Goal: Transaction & Acquisition: Purchase product/service

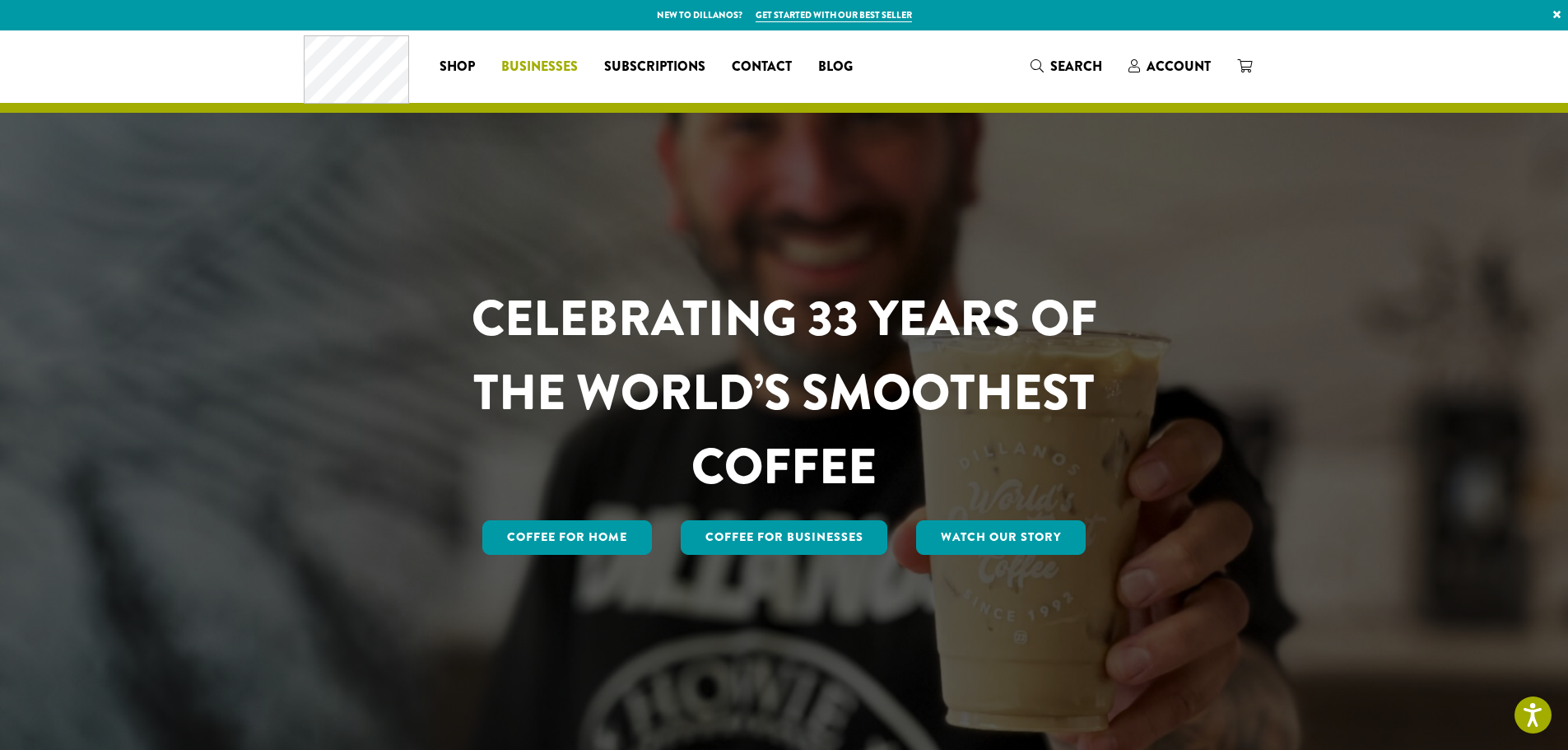
click at [524, 66] on span "Businesses" at bounding box center [539, 67] width 77 height 20
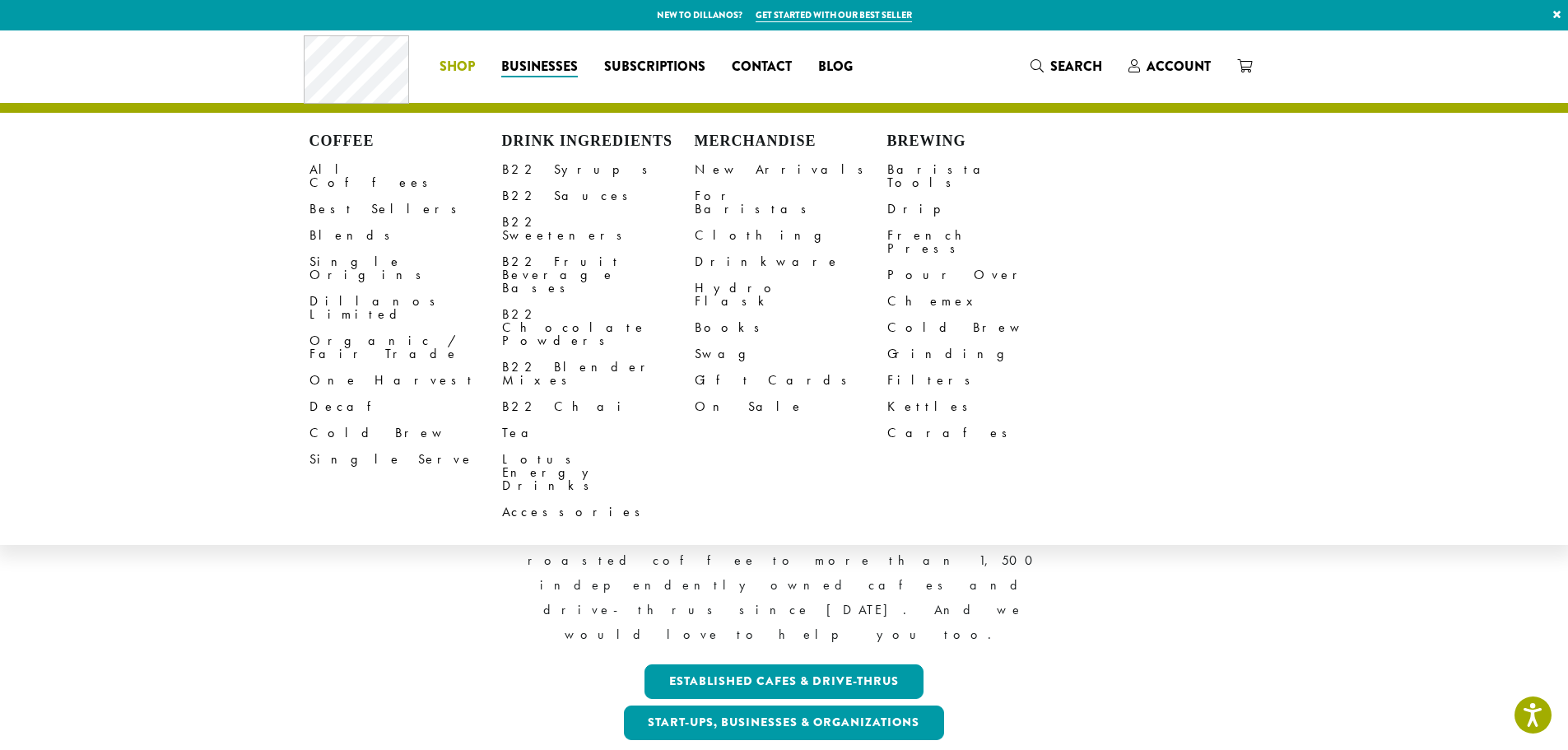
click at [466, 55] on link "Shop" at bounding box center [457, 66] width 62 height 26
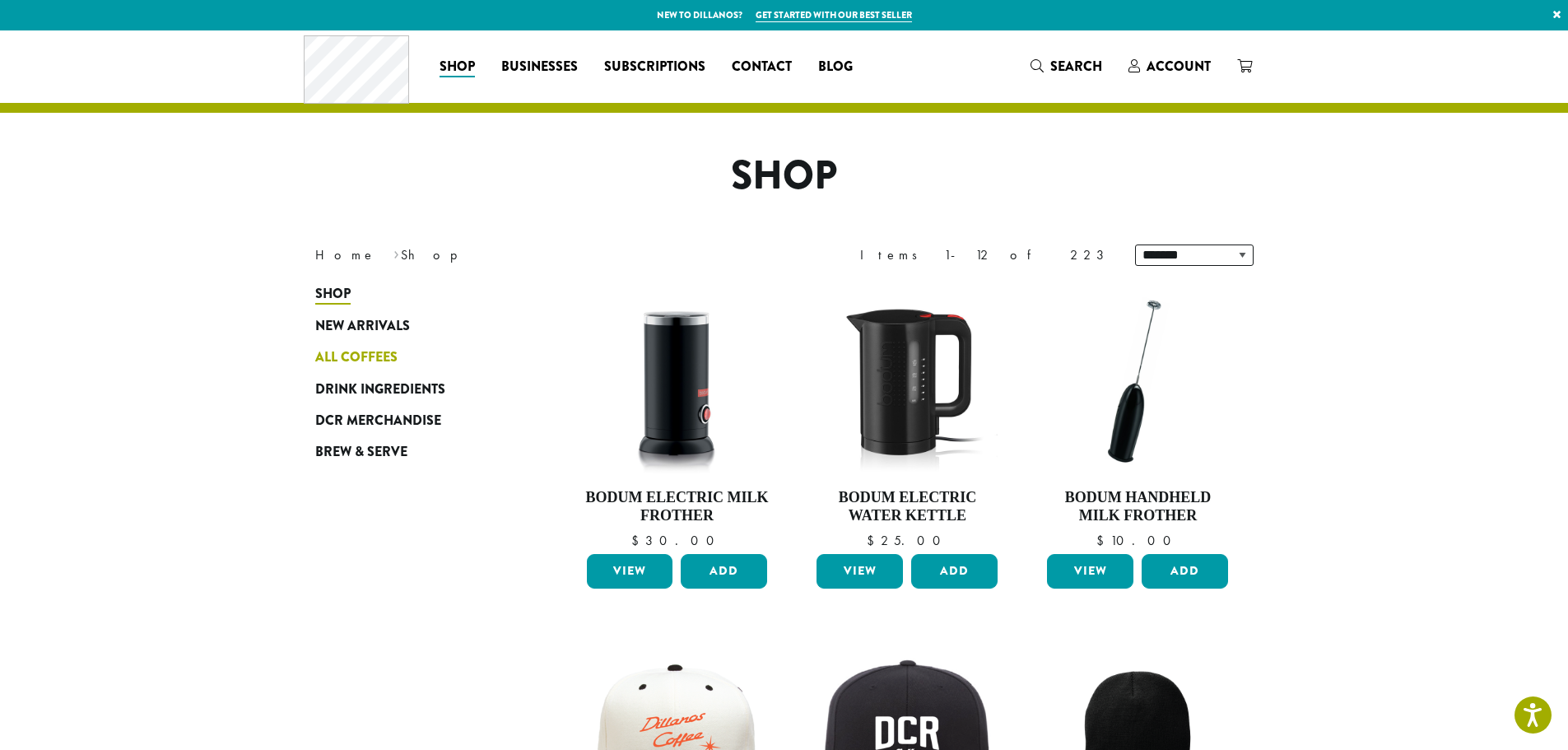
click at [352, 352] on span "All Coffees" at bounding box center [356, 357] width 82 height 20
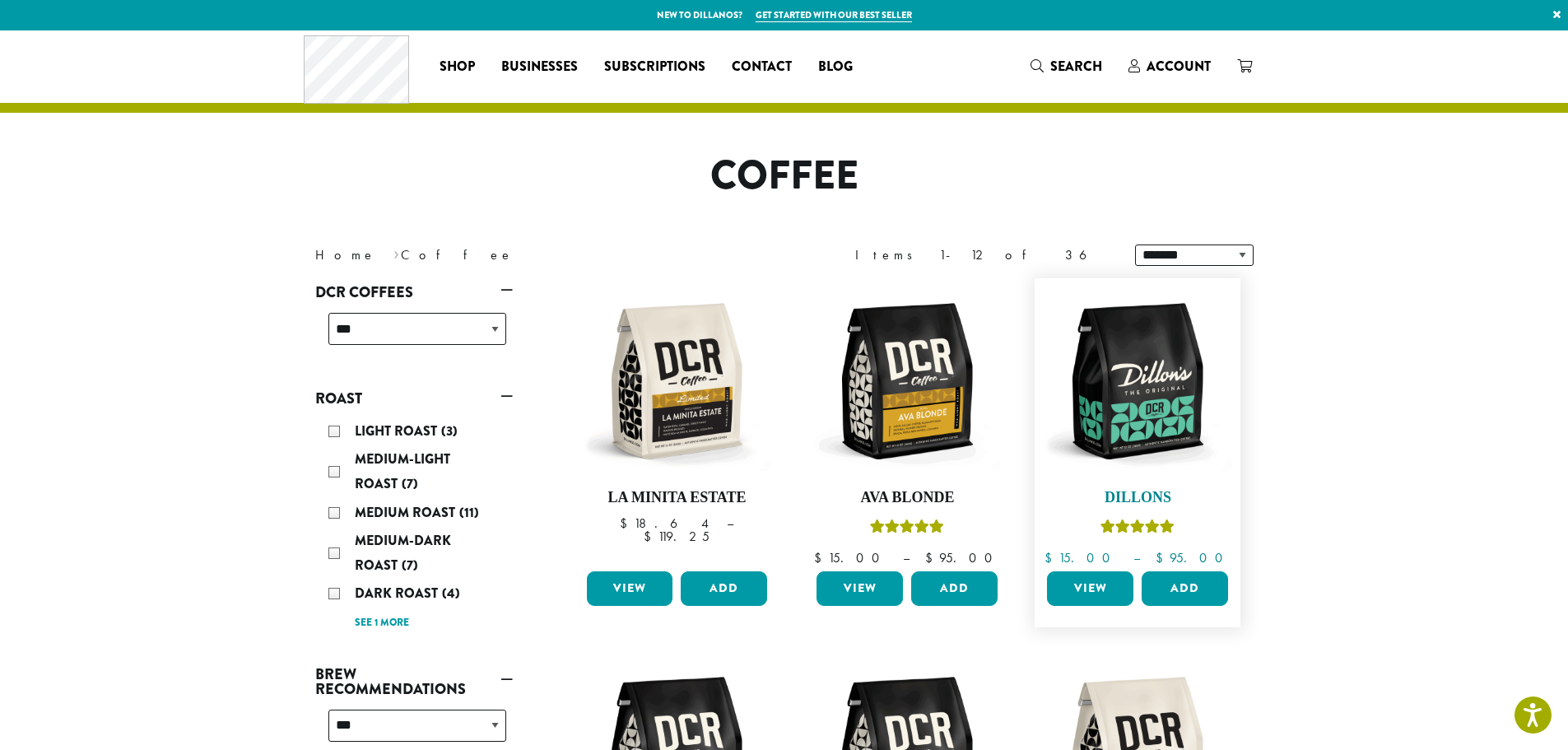
click at [1148, 359] on img at bounding box center [1137, 380] width 189 height 189
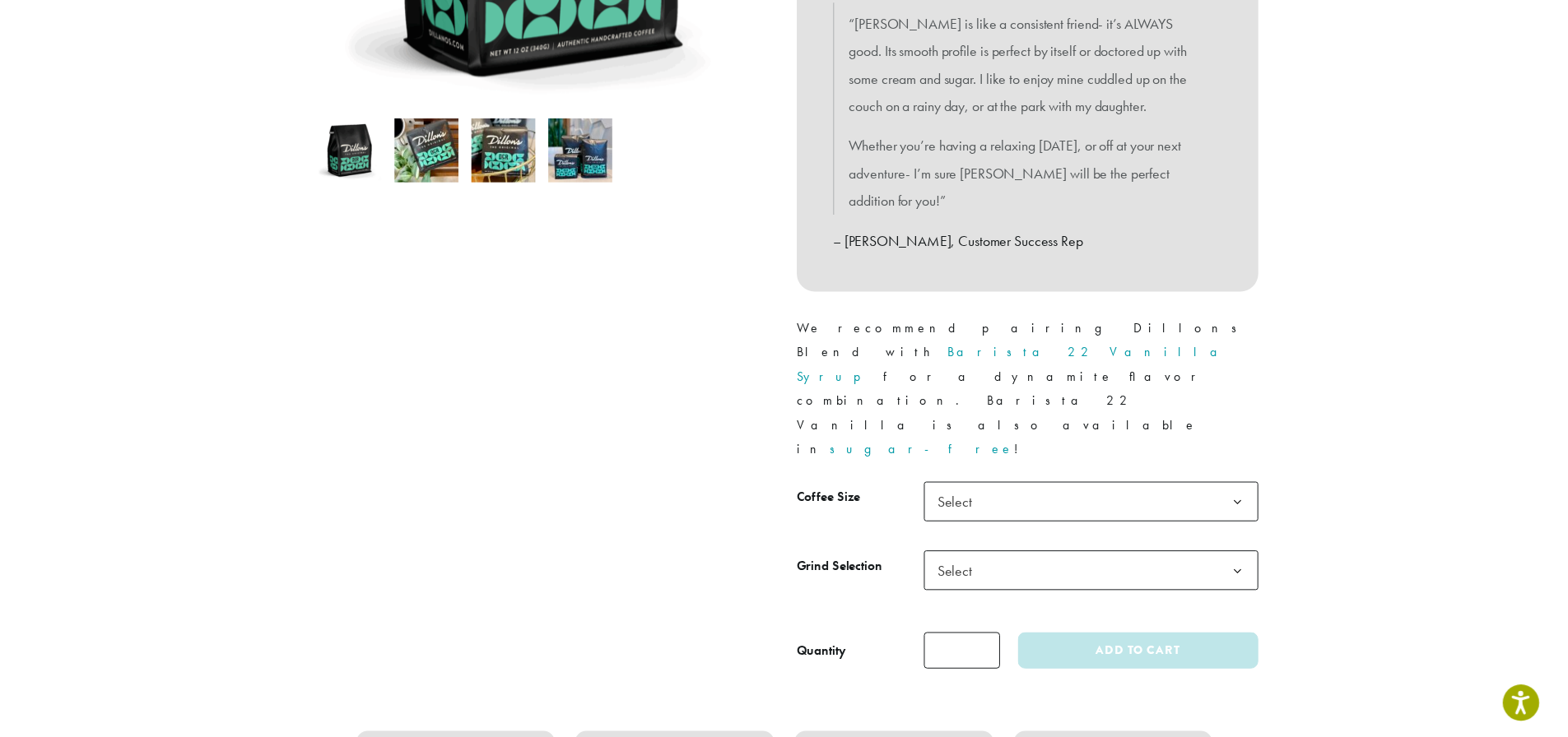
scroll to position [494, 0]
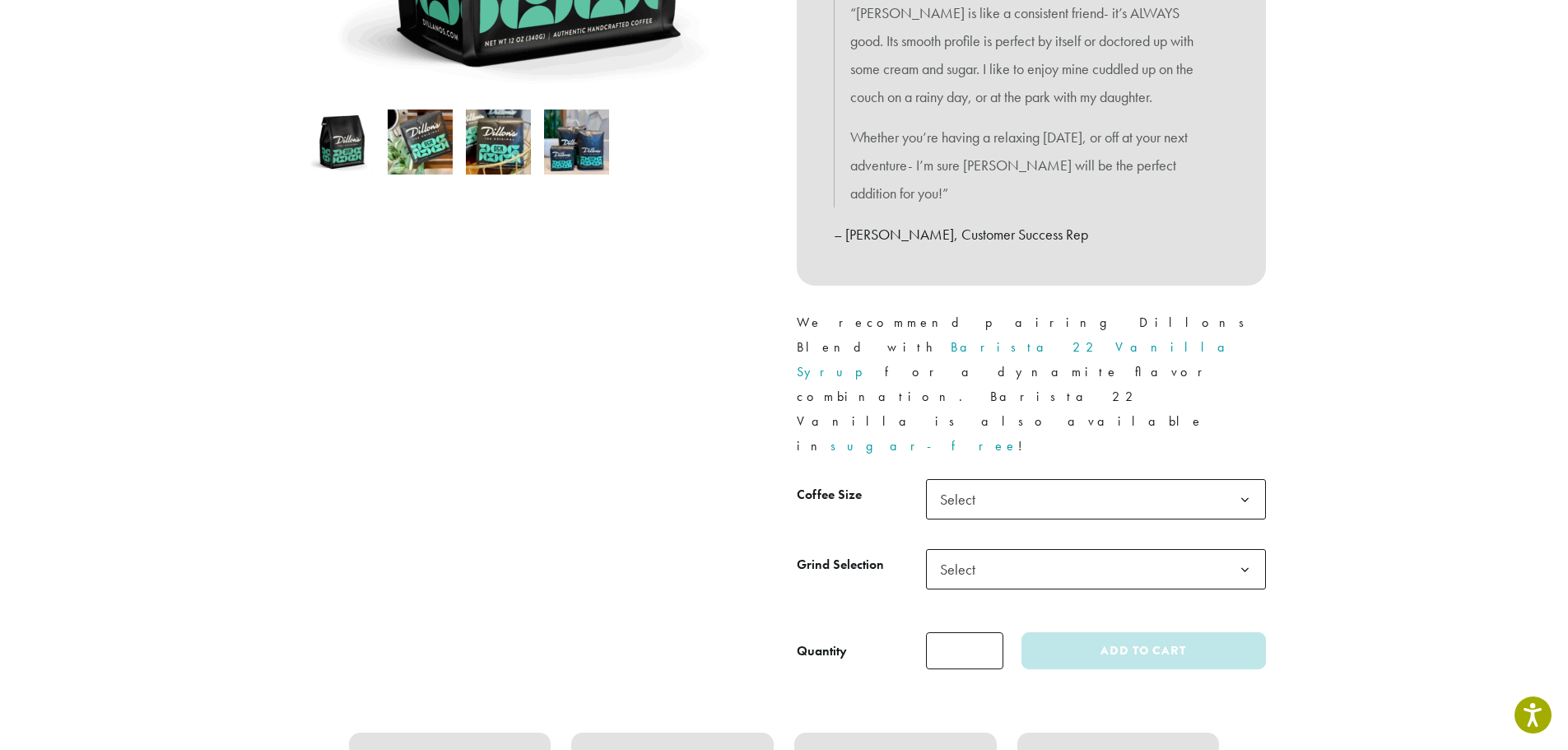
drag, startPoint x: 994, startPoint y: 394, endPoint x: 1003, endPoint y: 404, distance: 13.5
click at [995, 479] on span "Select" at bounding box center [1095, 500] width 340 height 41
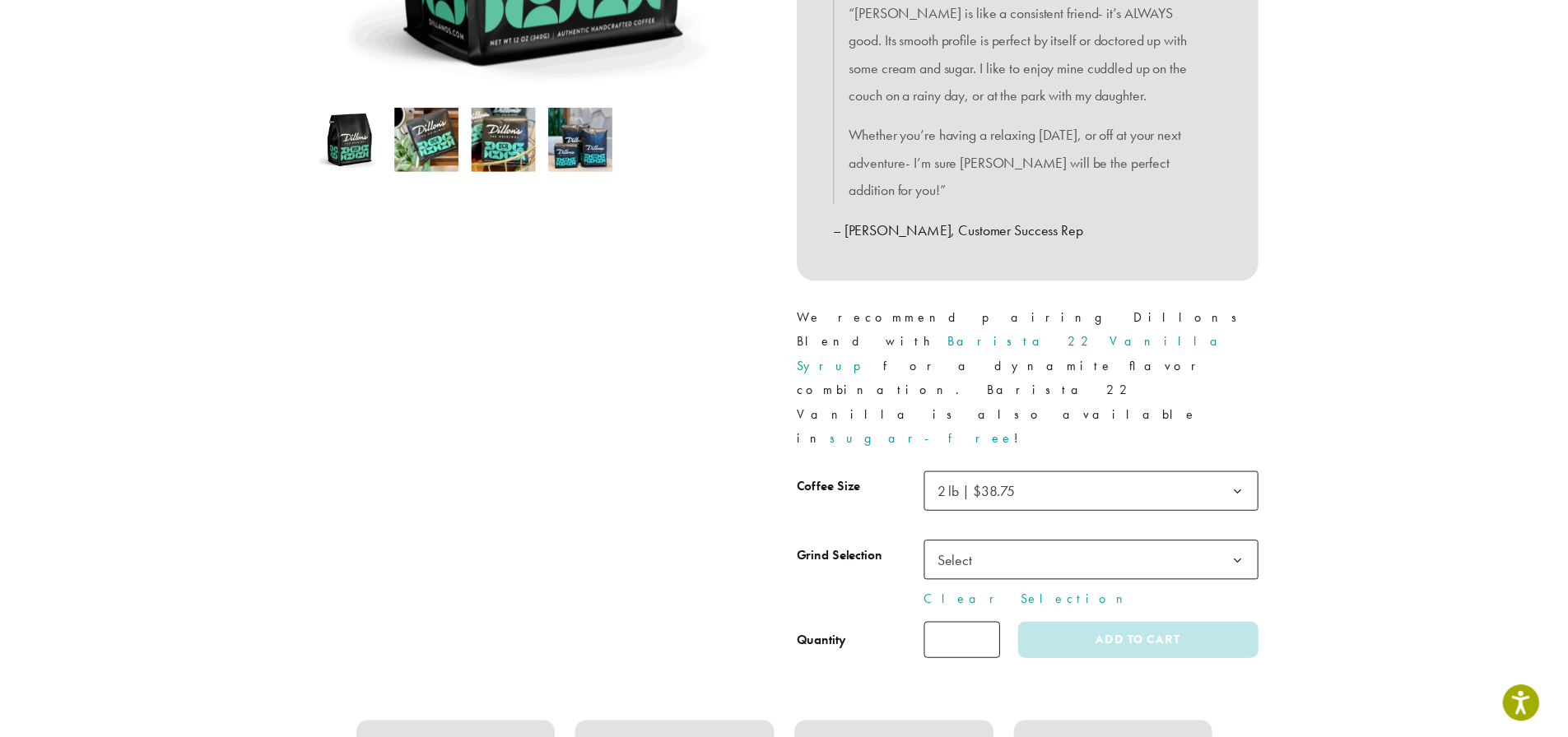
click at [1080, 549] on span "Select" at bounding box center [1095, 569] width 340 height 41
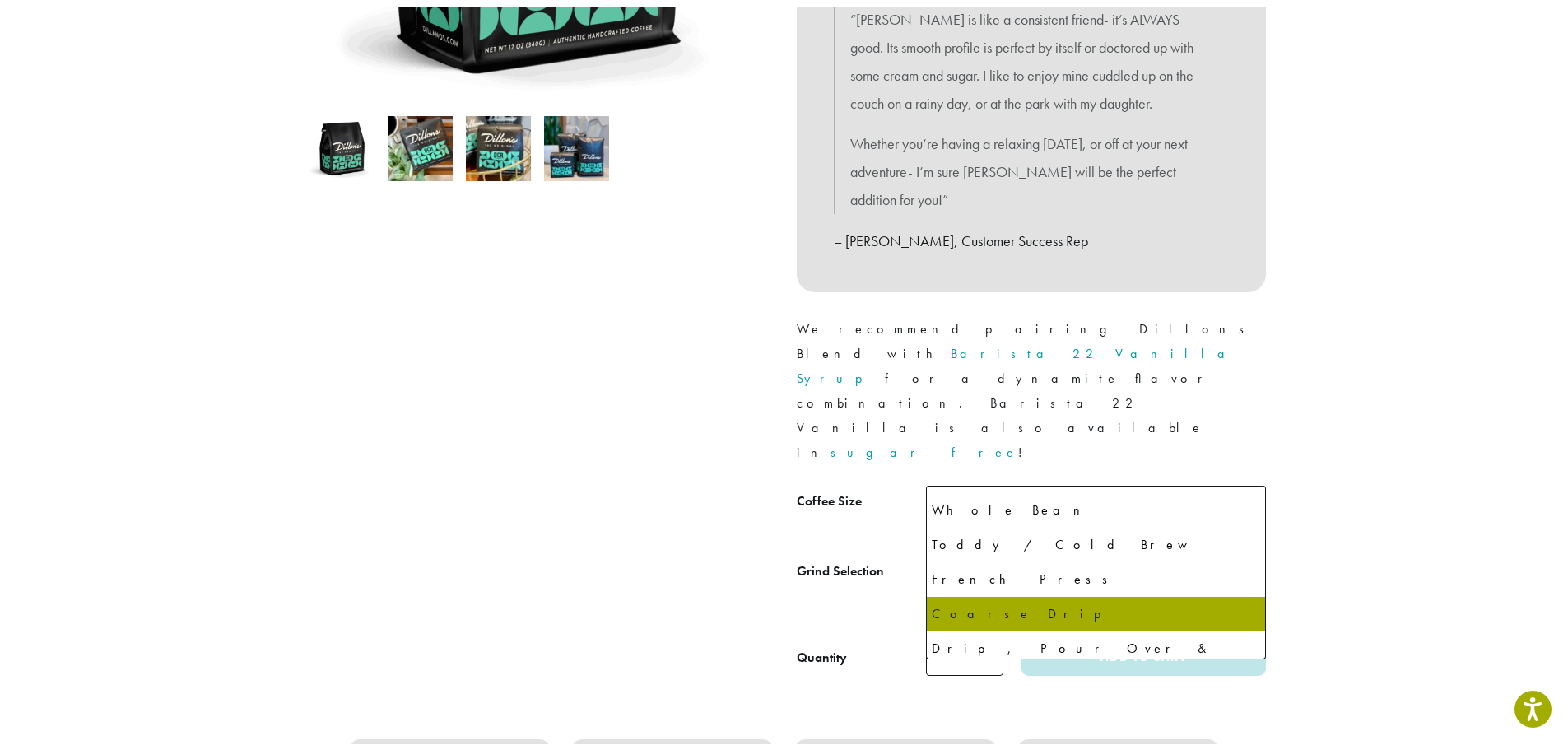
scroll to position [30, 0]
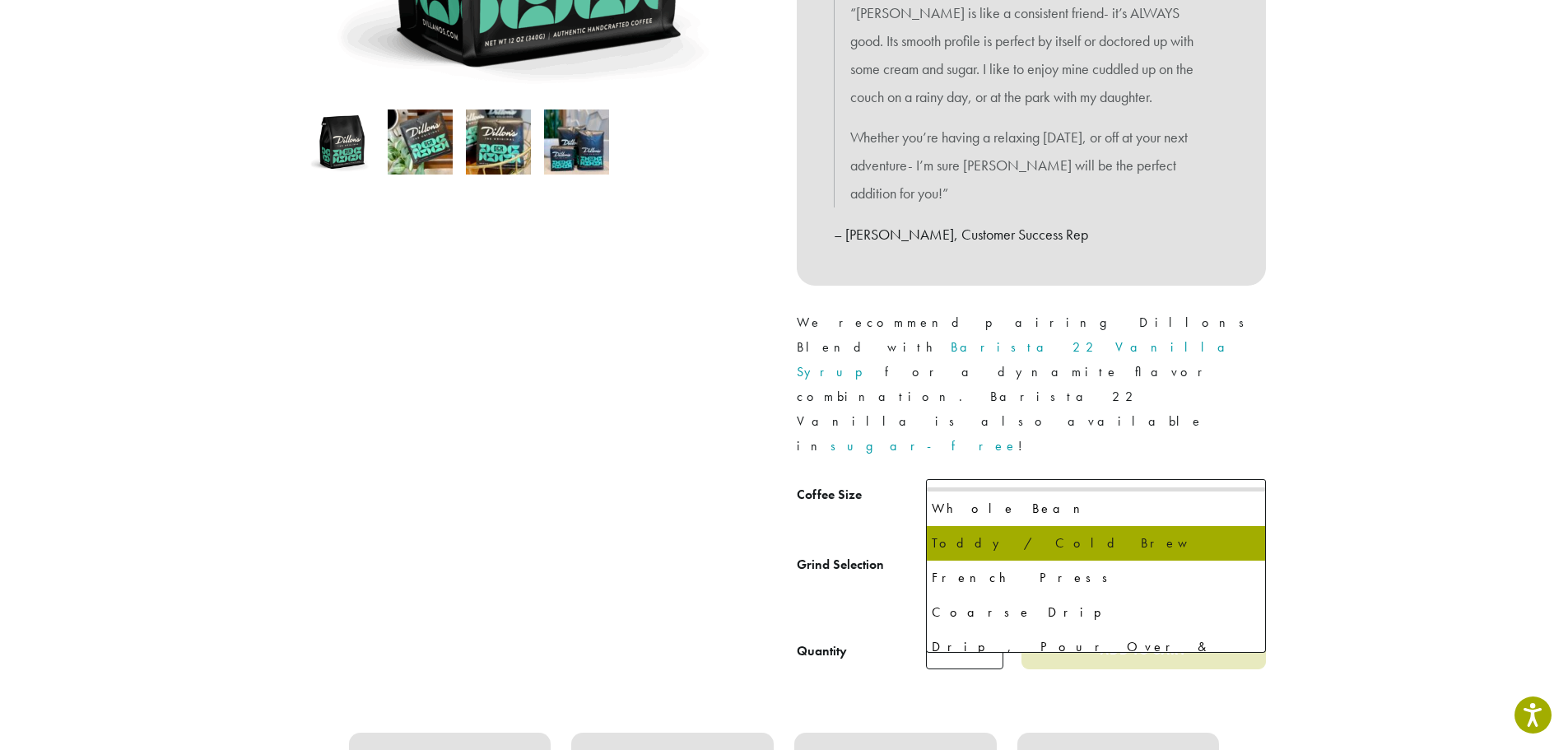
select select "**********"
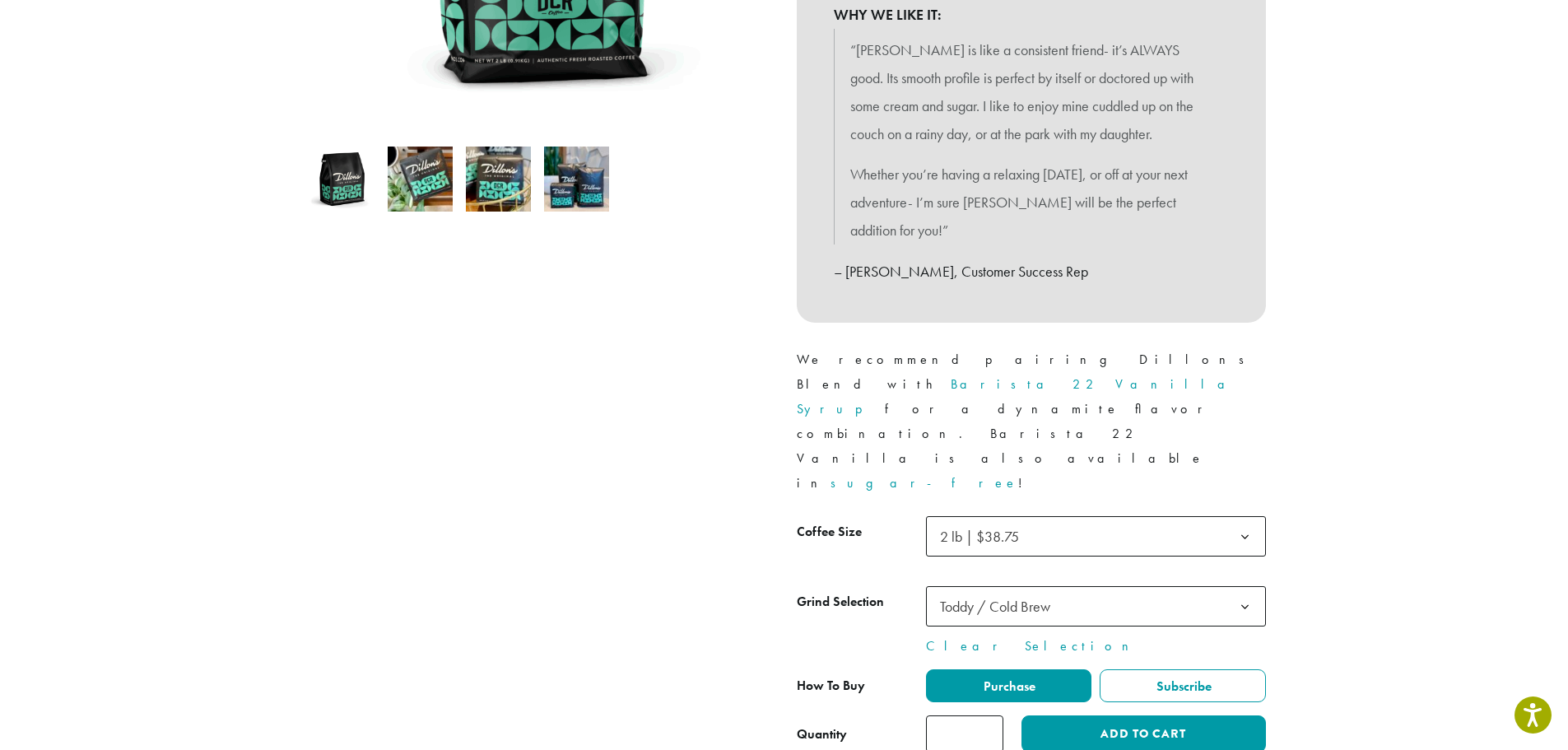
scroll to position [494, 0]
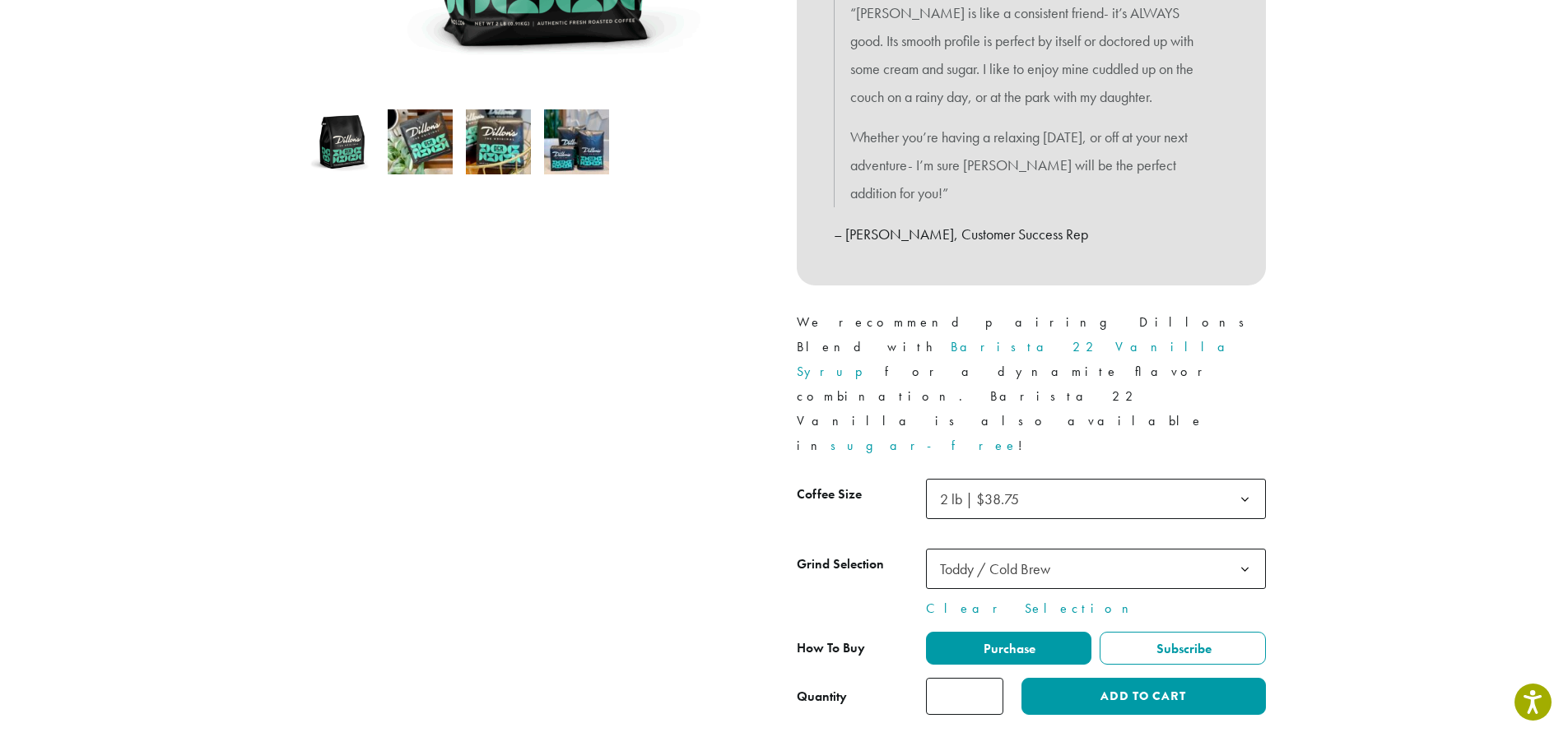
click at [1038, 553] on span "Toddy / Cold Brew" at bounding box center [999, 568] width 133 height 32
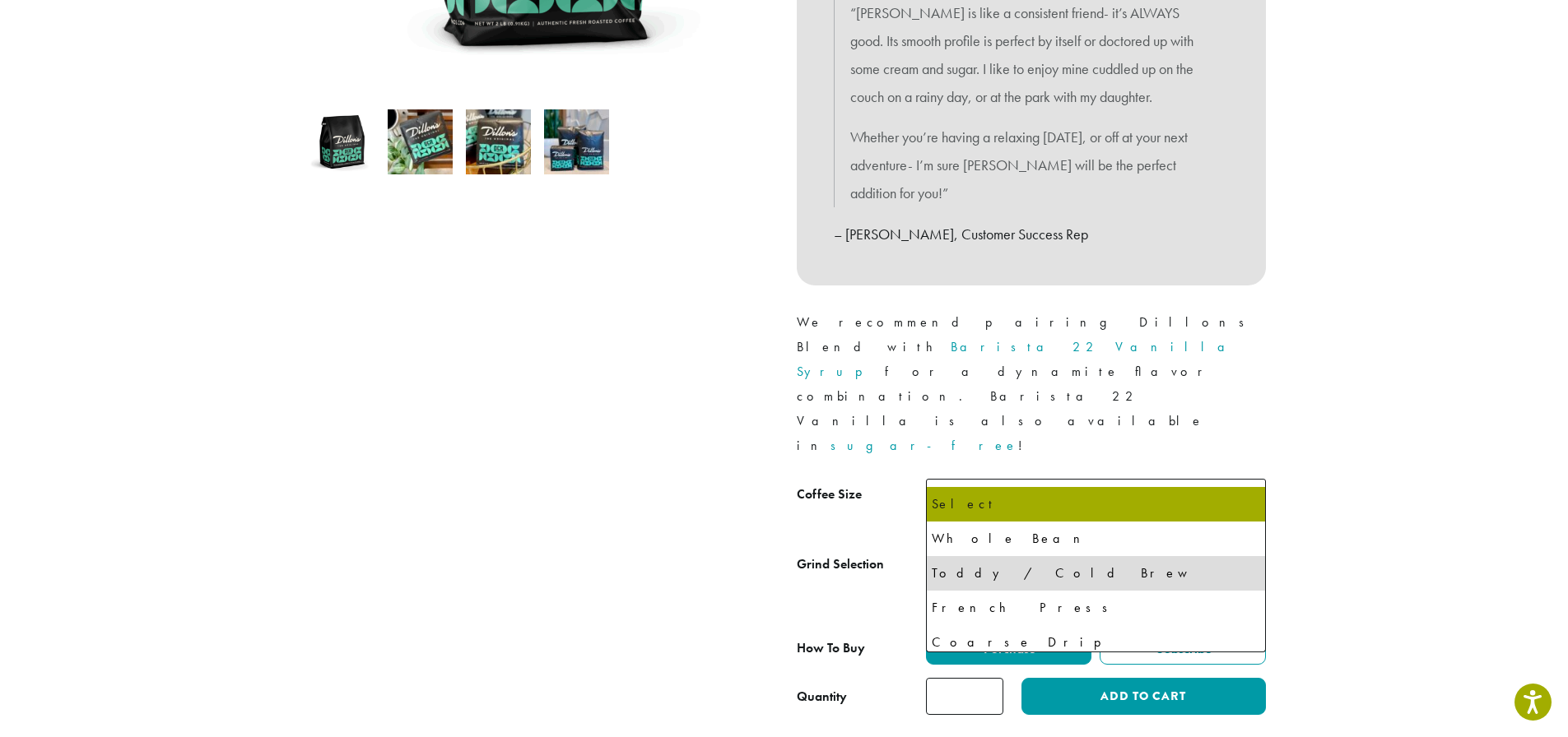
select select "**********"
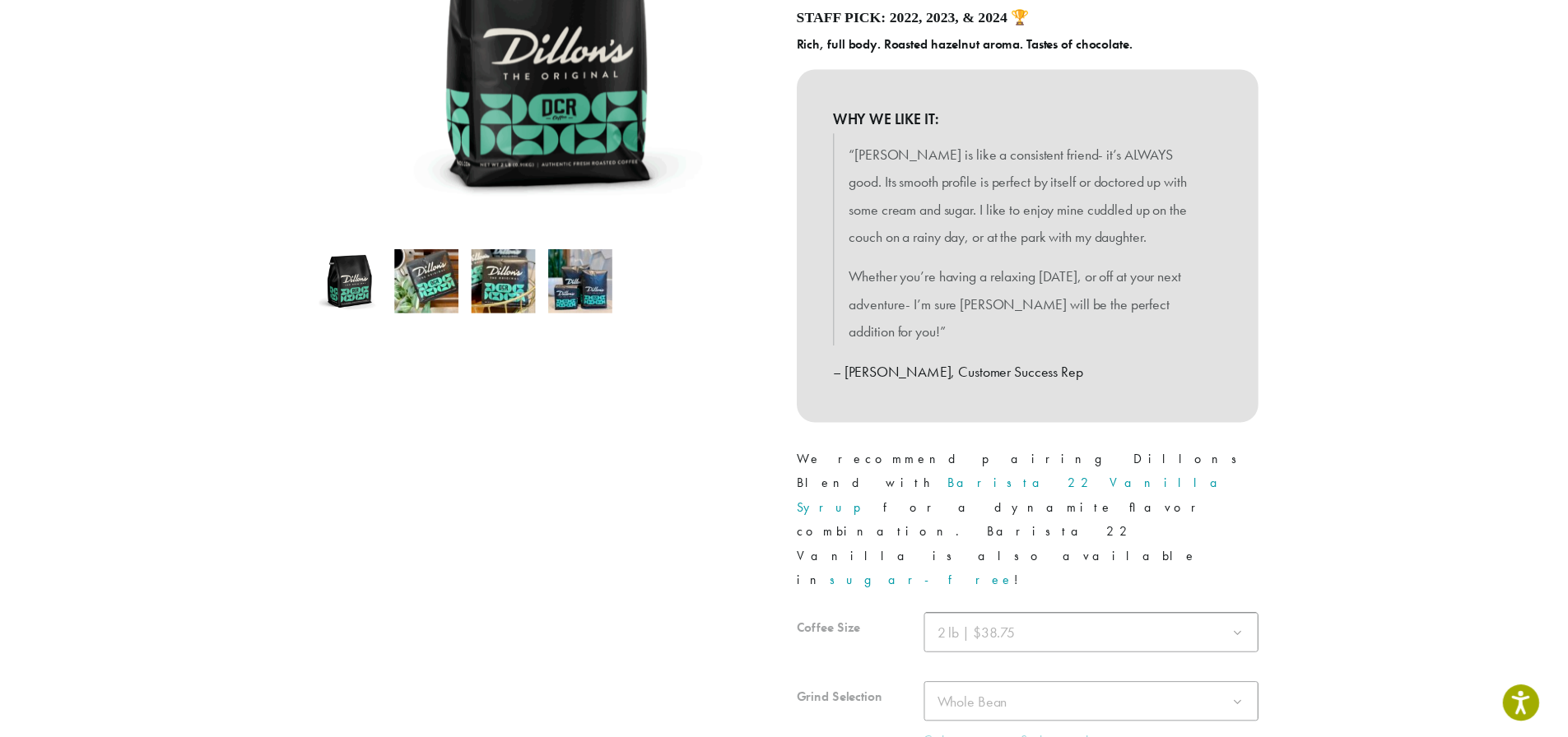
scroll to position [329, 0]
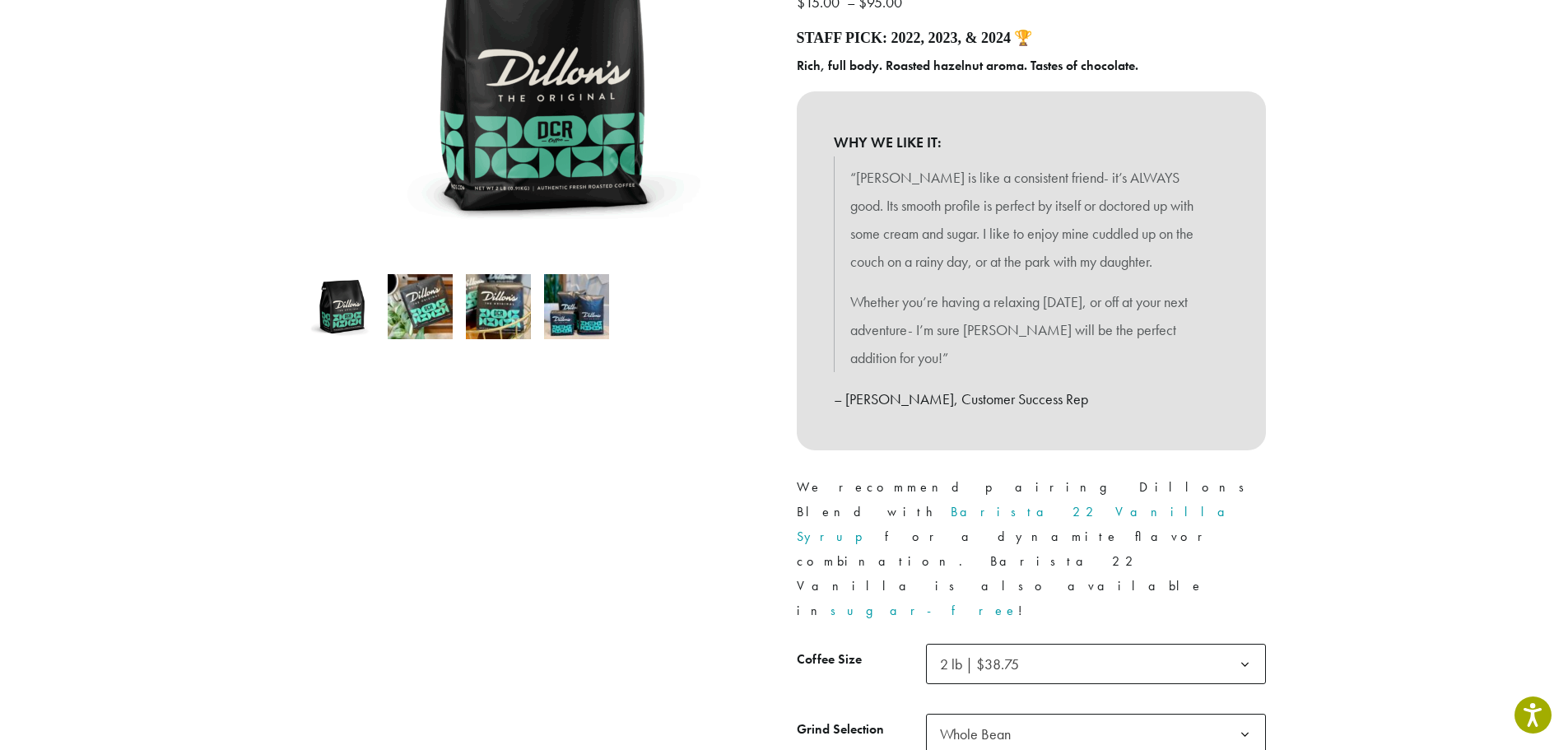
click at [1153, 714] on span "Whole Bean" at bounding box center [1095, 734] width 340 height 41
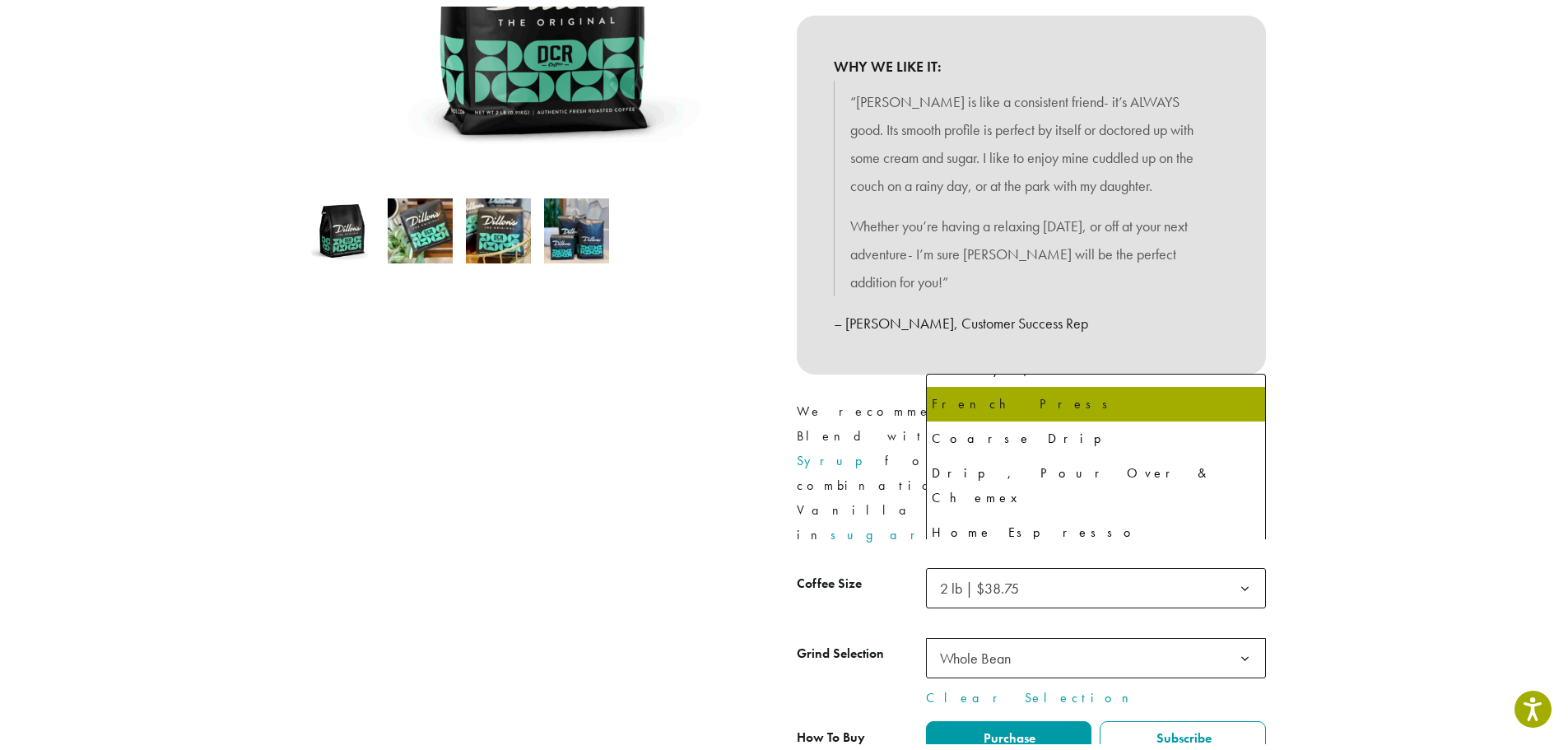
scroll to position [113, 0]
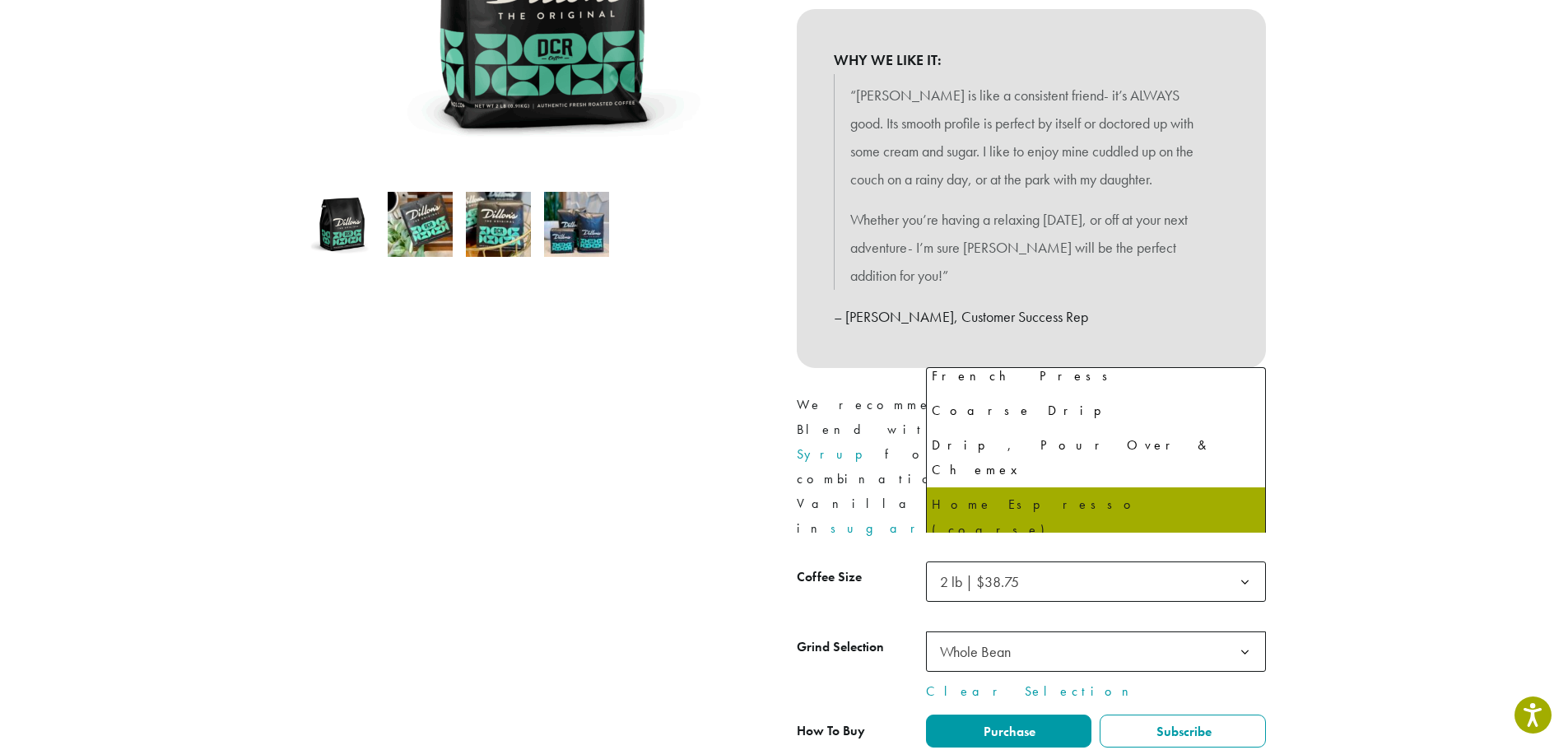
select select "**********"
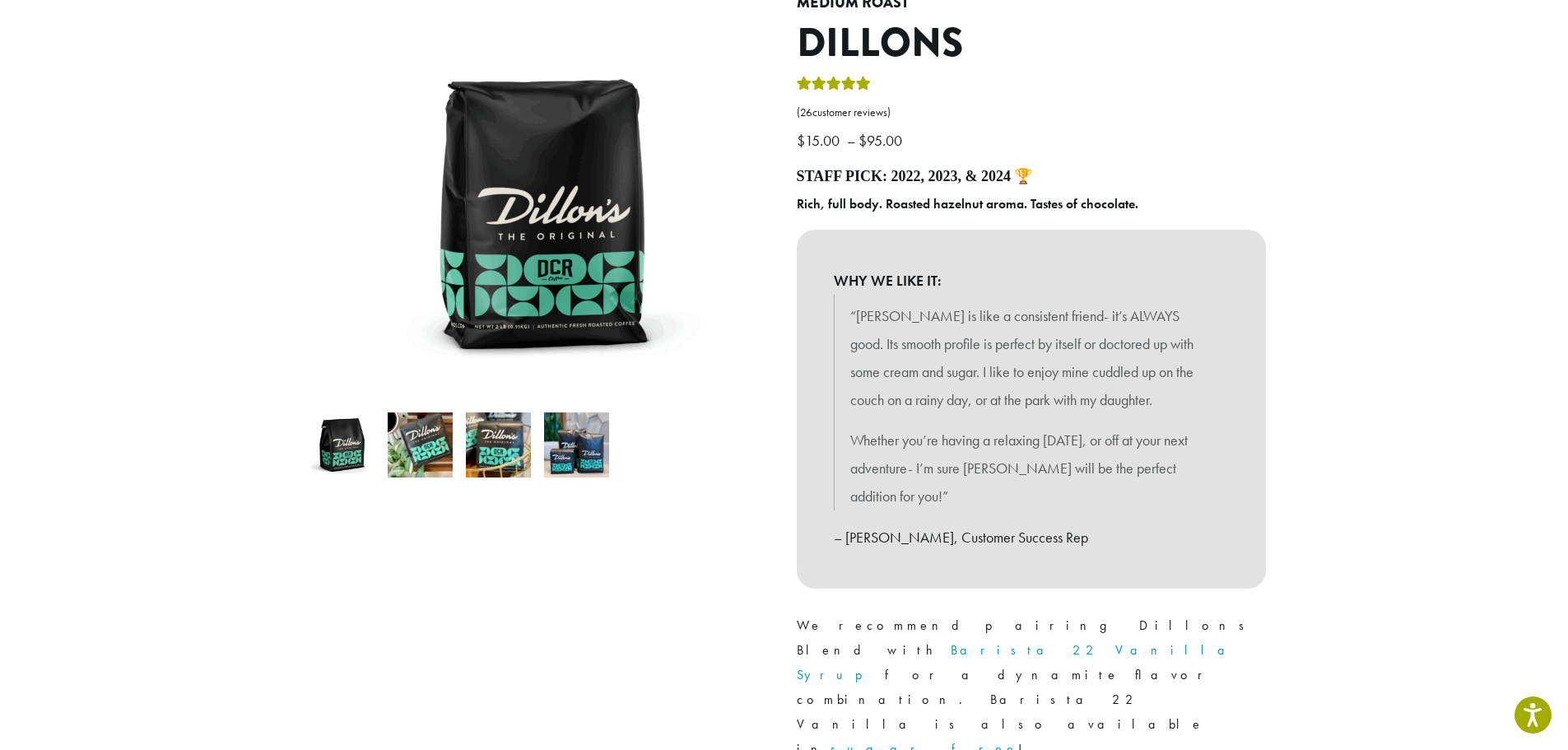
scroll to position [165, 0]
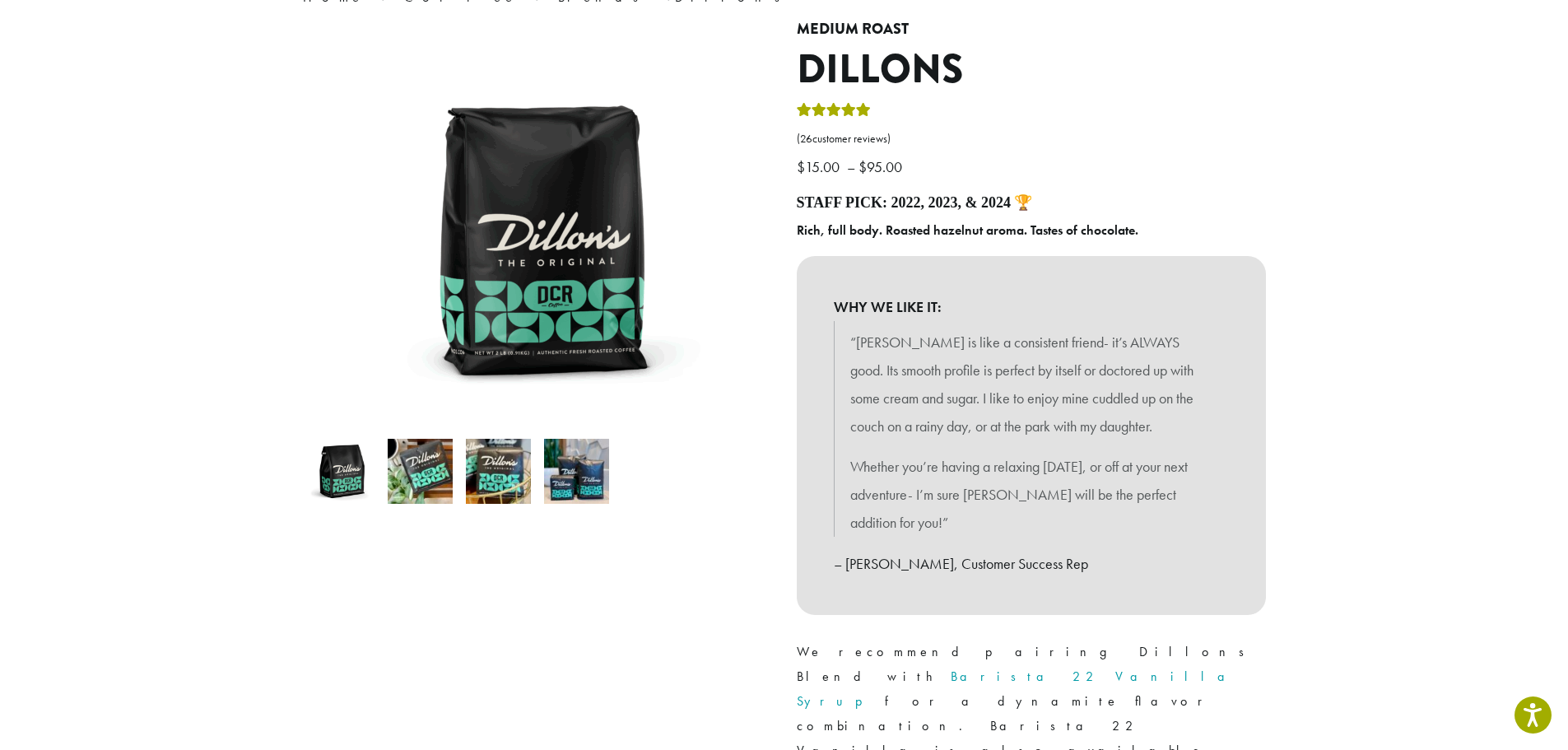
drag, startPoint x: 462, startPoint y: 487, endPoint x: 473, endPoint y: 484, distance: 11.4
click at [467, 487] on li at bounding box center [498, 471] width 79 height 79
click at [477, 480] on img at bounding box center [498, 471] width 65 height 65
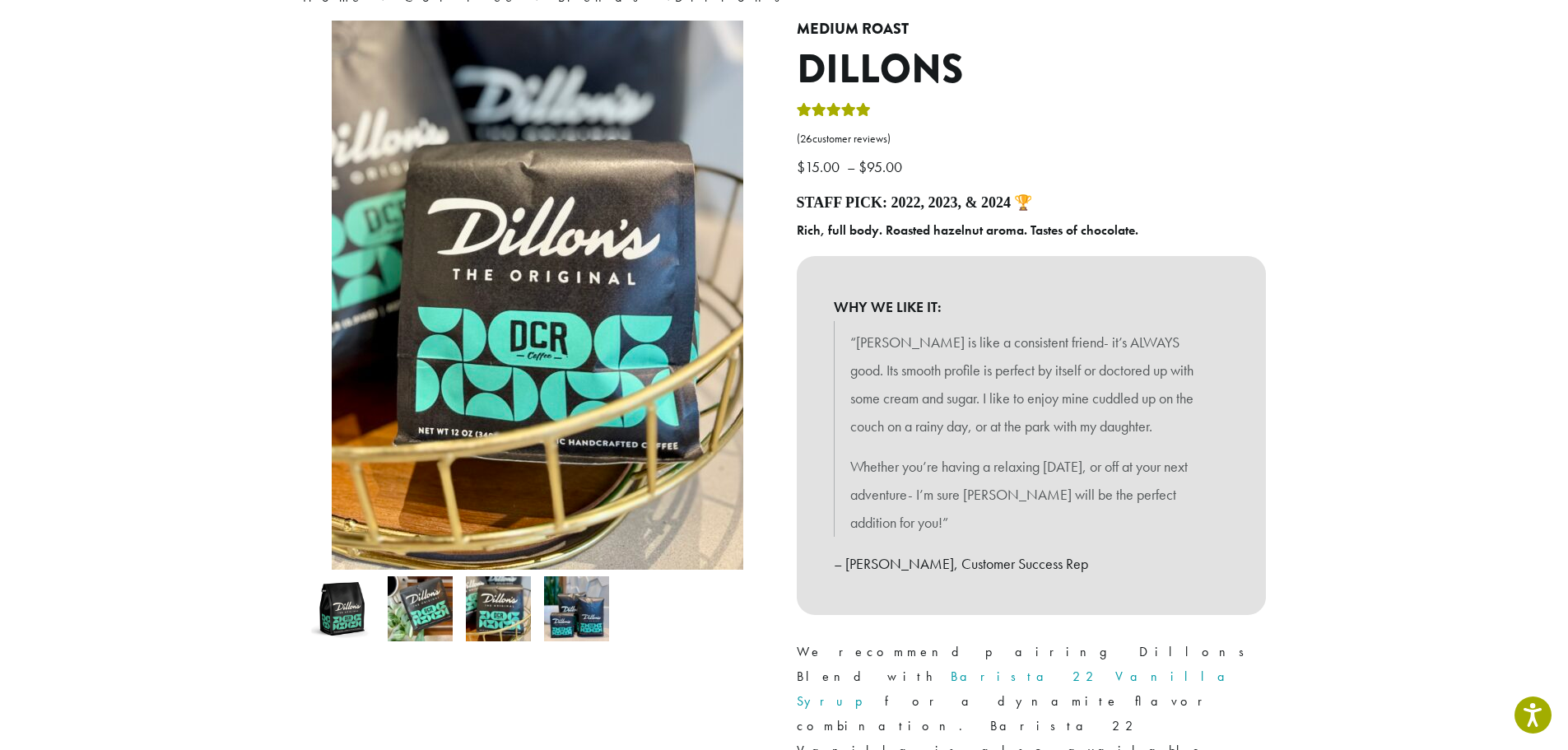
click at [417, 622] on img at bounding box center [420, 608] width 65 height 65
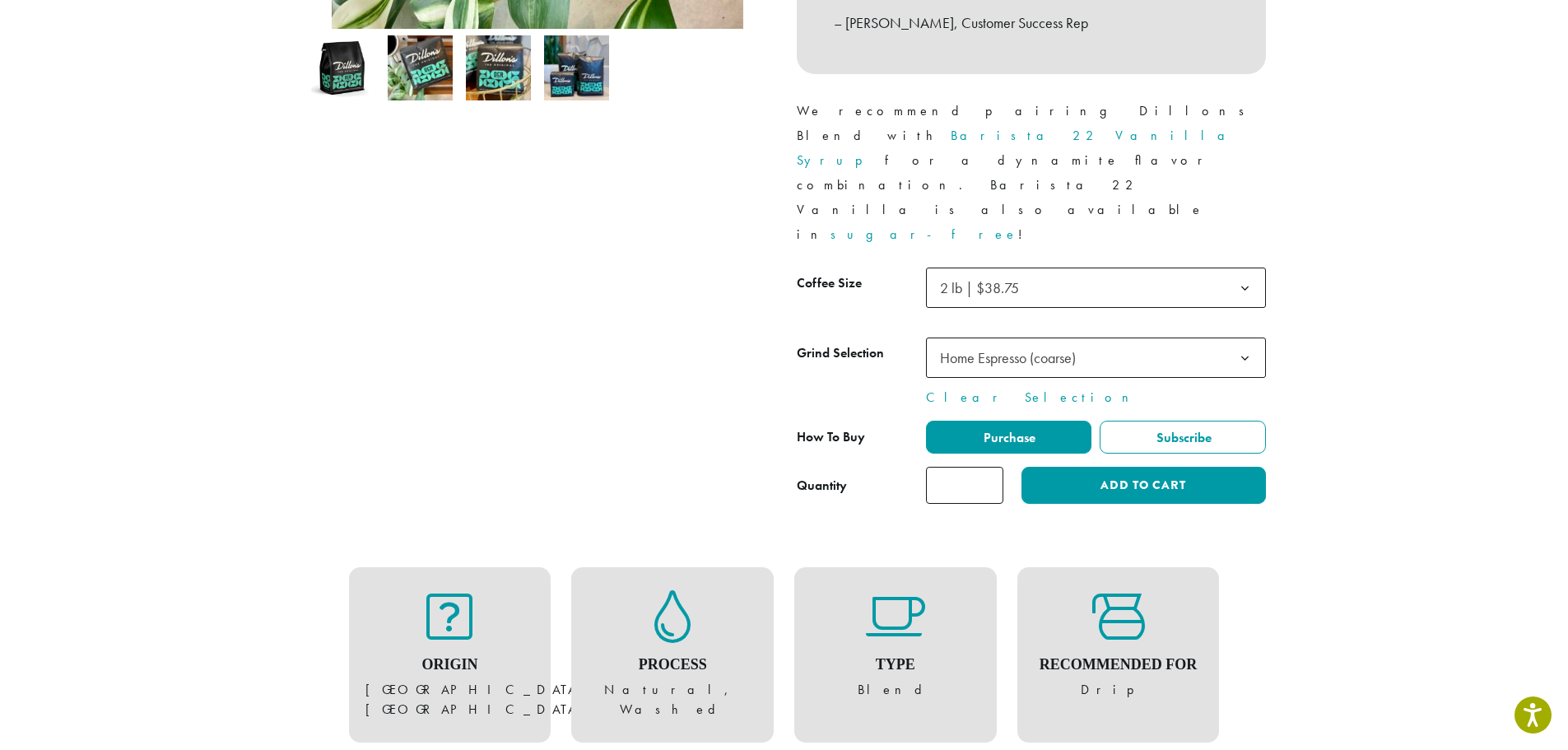
scroll to position [741, 0]
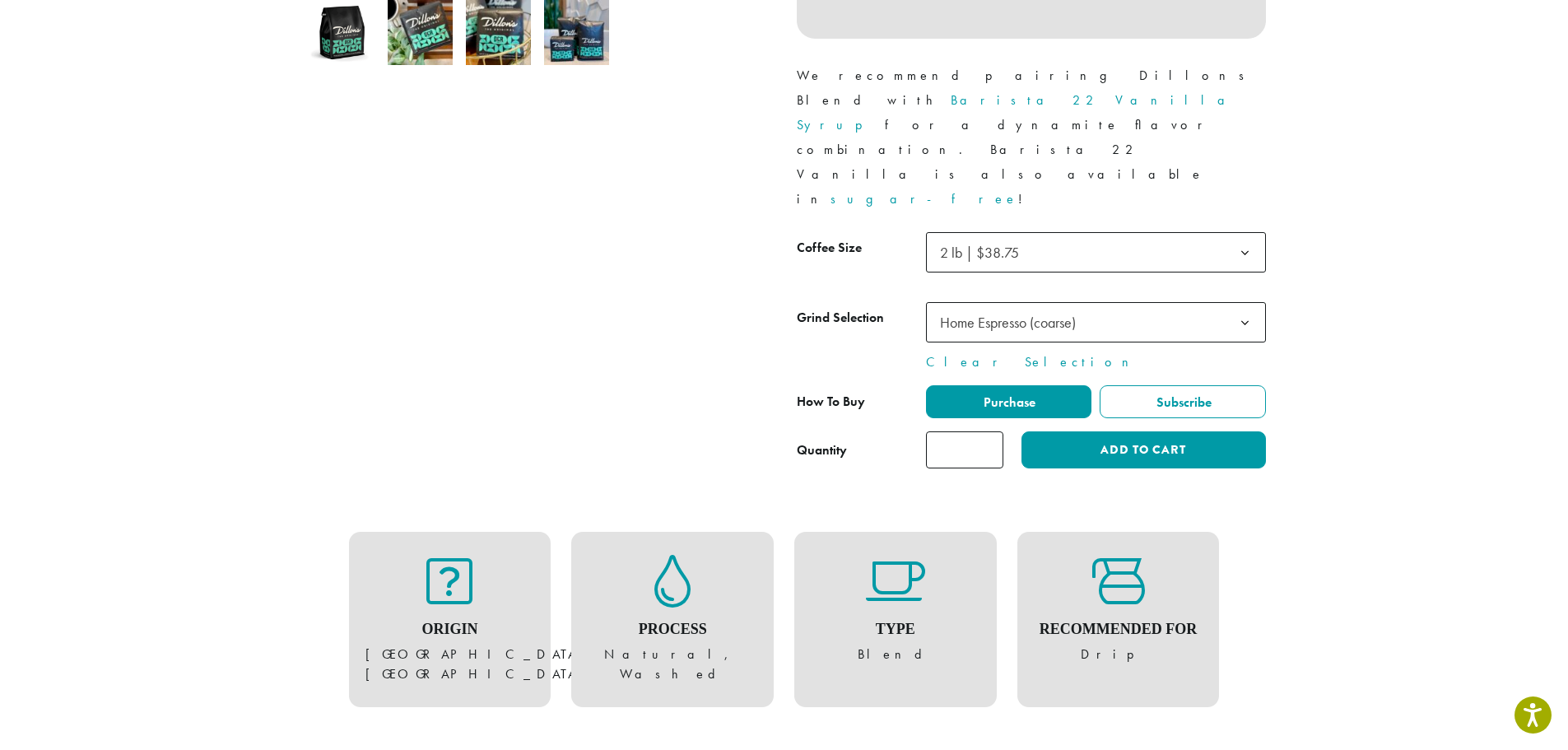
drag, startPoint x: 869, startPoint y: 561, endPoint x: 861, endPoint y: 562, distance: 8.1
click at [861, 562] on figure "Type Blend" at bounding box center [896, 610] width 170 height 111
drag, startPoint x: 725, startPoint y: 554, endPoint x: 585, endPoint y: 557, distance: 140.0
click at [582, 557] on div "Process Natural, Washed" at bounding box center [672, 620] width 203 height 177
drag, startPoint x: 489, startPoint y: 559, endPoint x: 409, endPoint y: 544, distance: 81.4
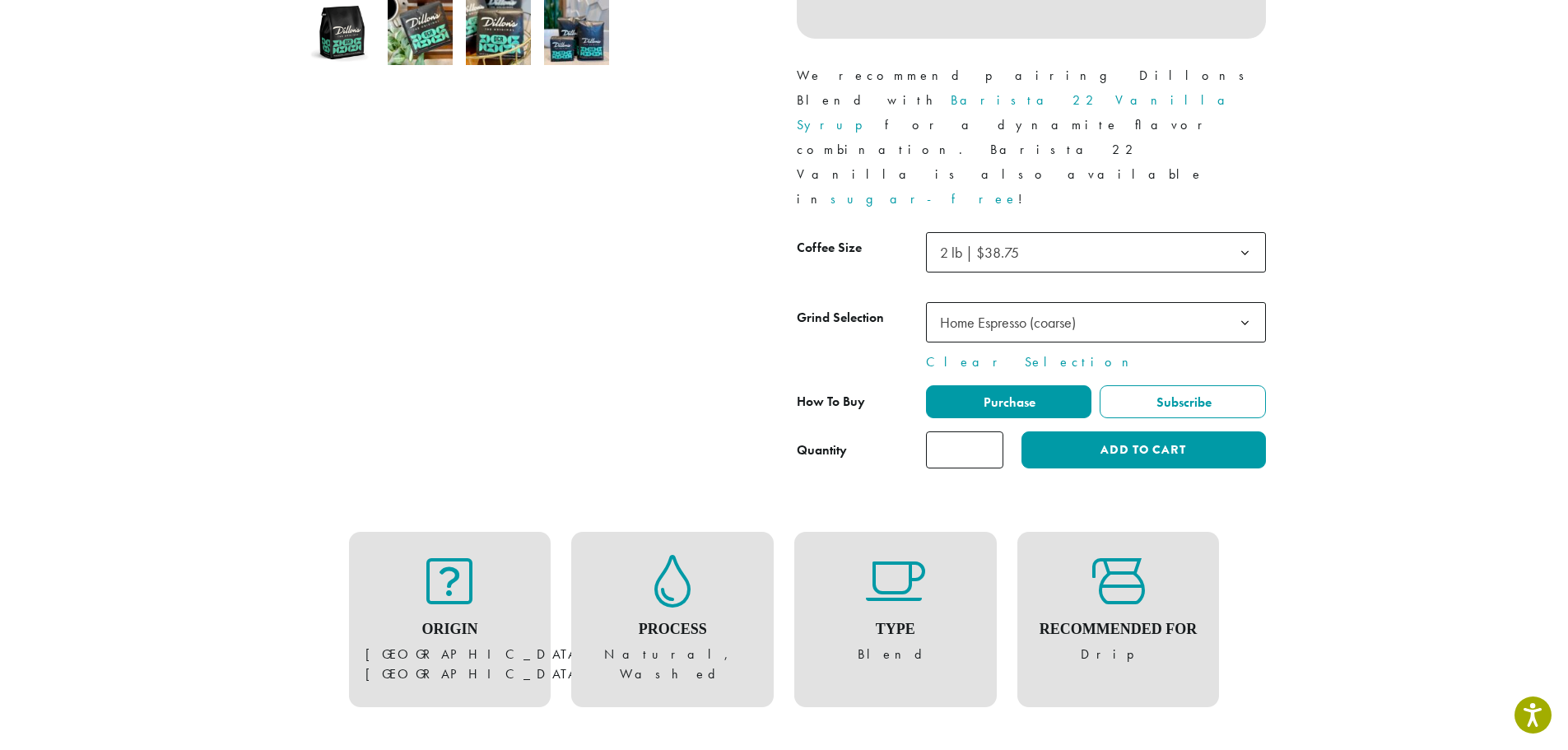
click at [409, 555] on figure "Origin [GEOGRAPHIC_DATA], [GEOGRAPHIC_DATA]" at bounding box center [450, 620] width 170 height 130
click at [558, 578] on div "Origin [GEOGRAPHIC_DATA], [GEOGRAPHIC_DATA] Process Natural, Washed Type Blend …" at bounding box center [784, 619] width 964 height 197
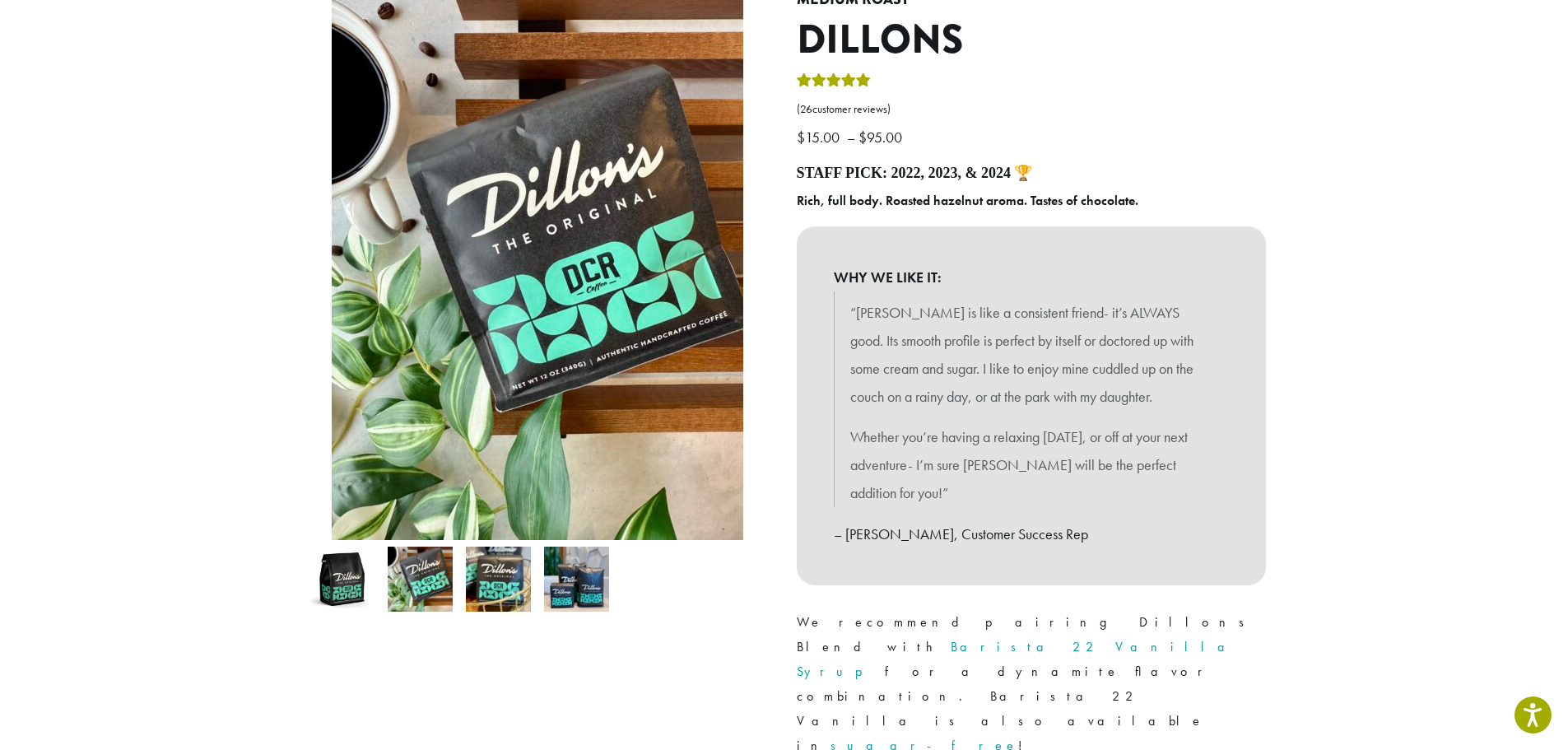
scroll to position [247, 0]
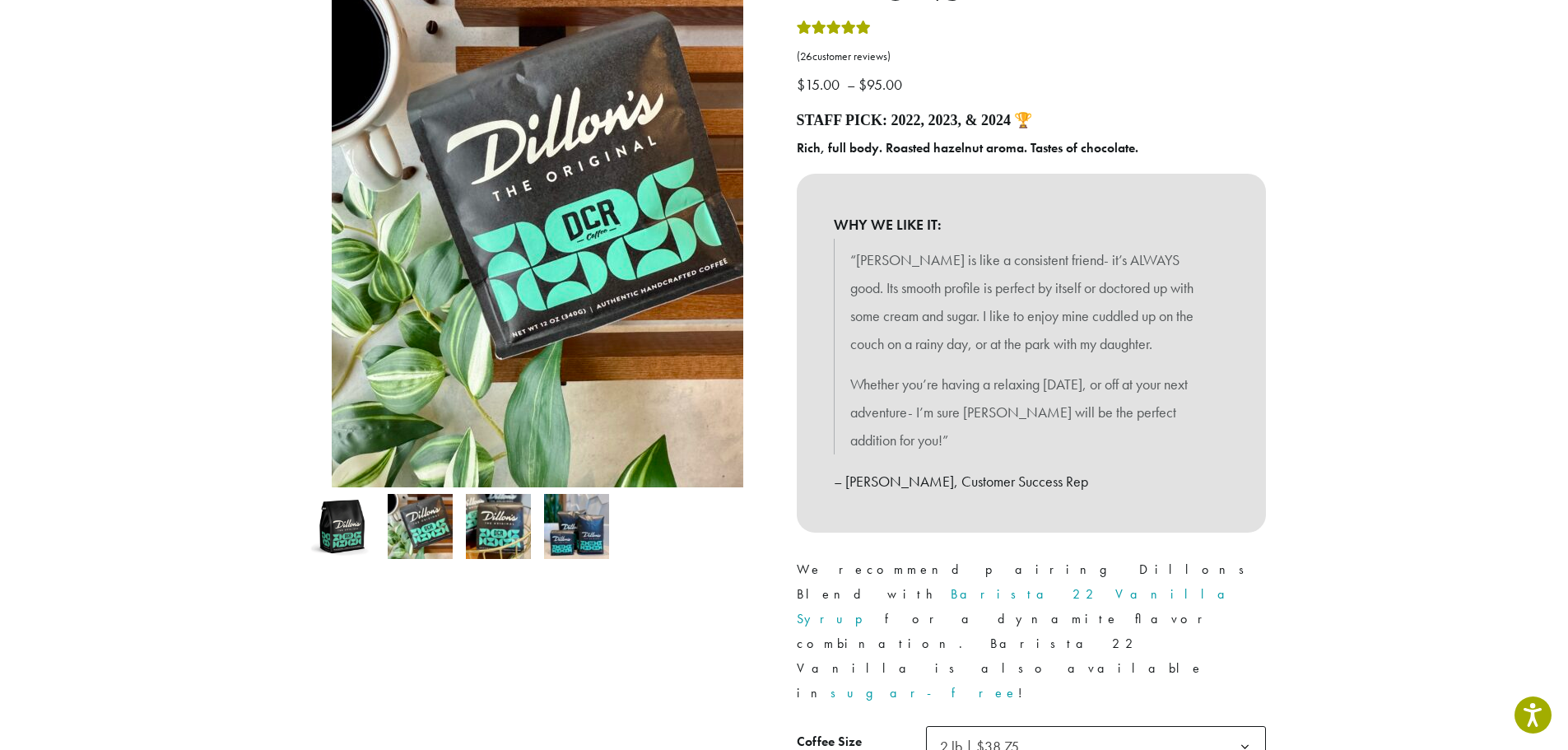
click at [417, 523] on img at bounding box center [420, 526] width 65 height 65
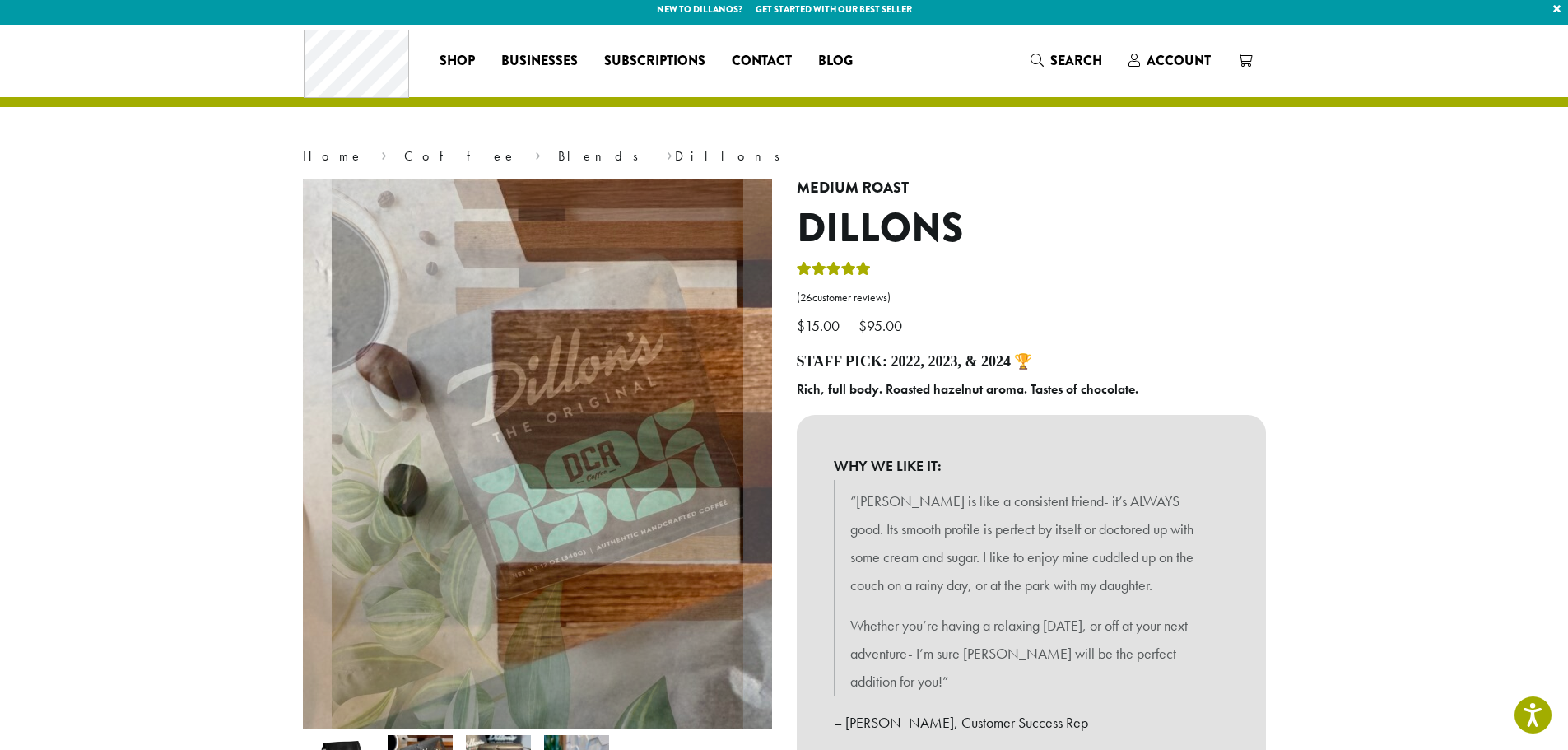
scroll to position [0, 0]
